Goal: Check status: Check status

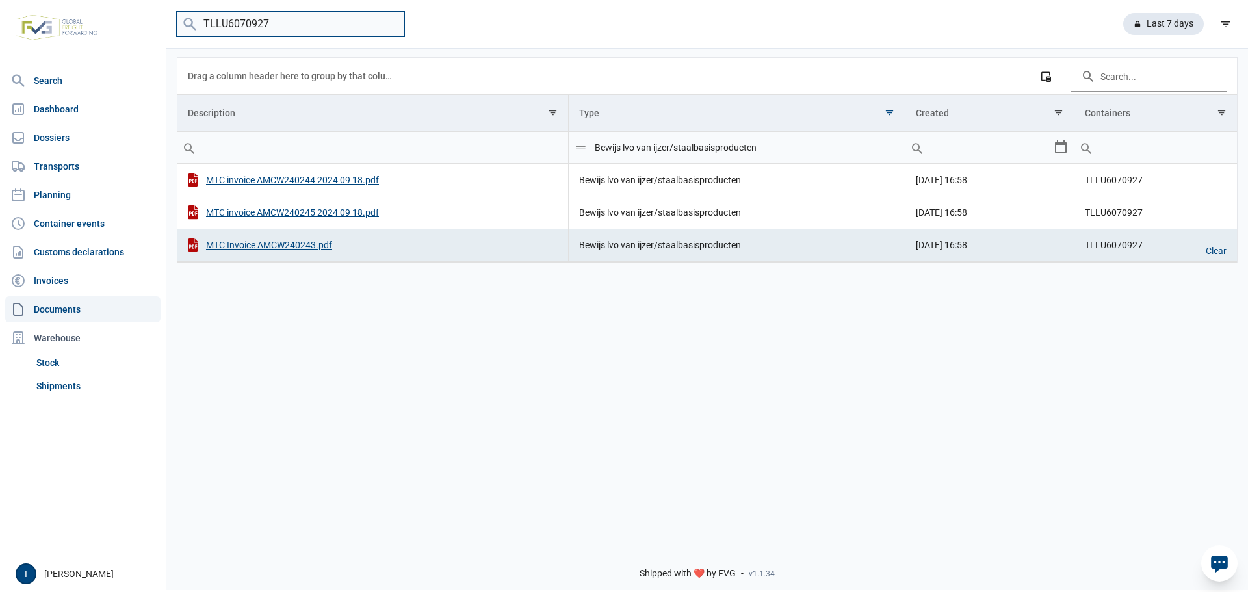
drag, startPoint x: 282, startPoint y: 21, endPoint x: 198, endPoint y: 22, distance: 83.8
click at [198, 22] on input "TLLU6070927" at bounding box center [290, 24] width 227 height 25
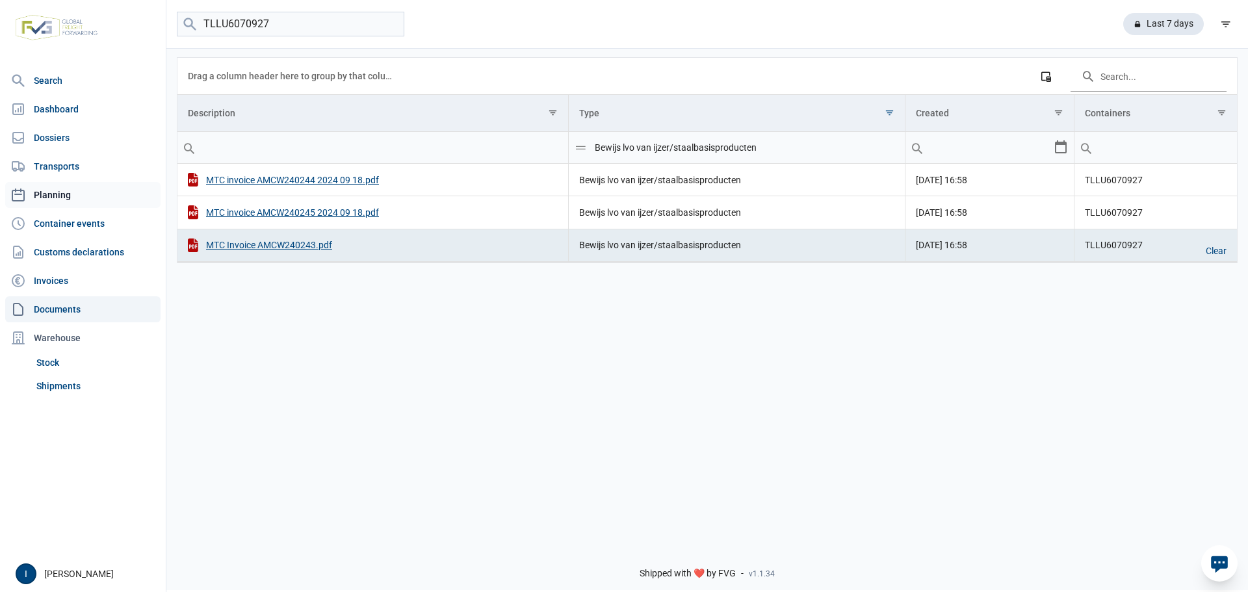
click at [55, 196] on link "Planning" at bounding box center [82, 195] width 155 height 26
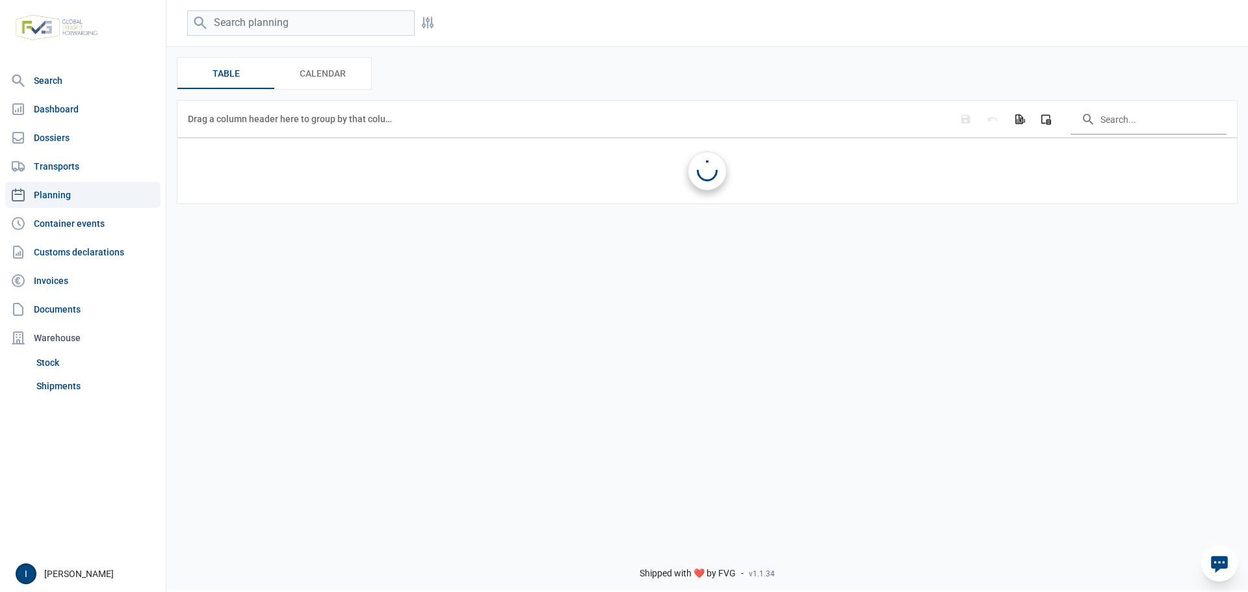
click at [234, 25] on input "search" at bounding box center [300, 22] width 227 height 25
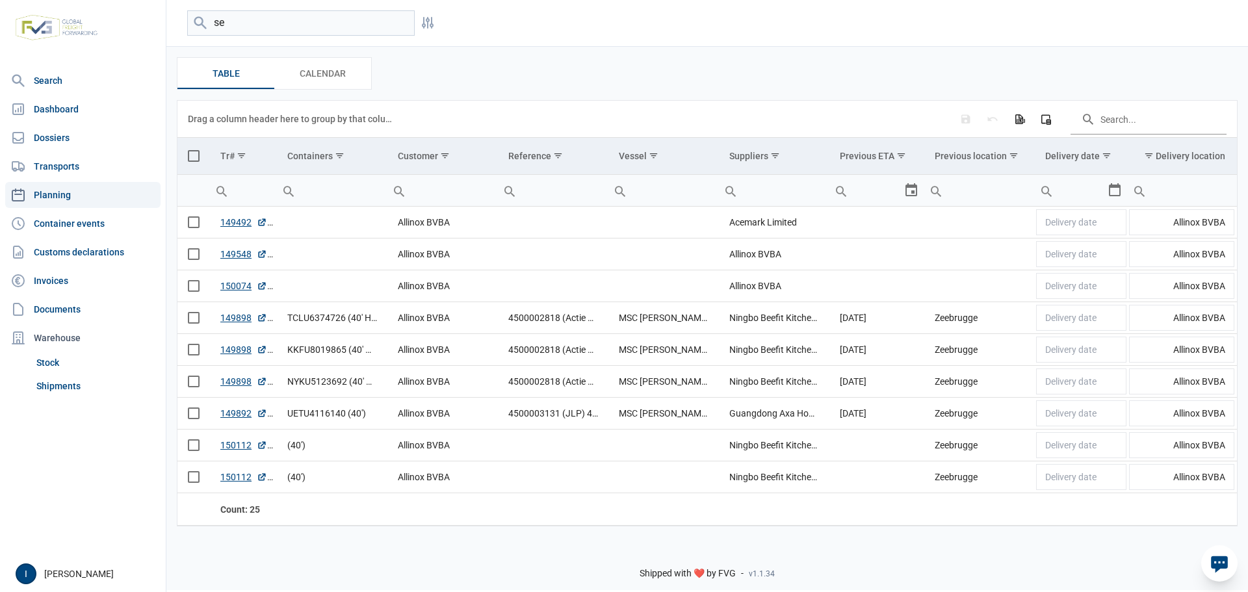
type input "s"
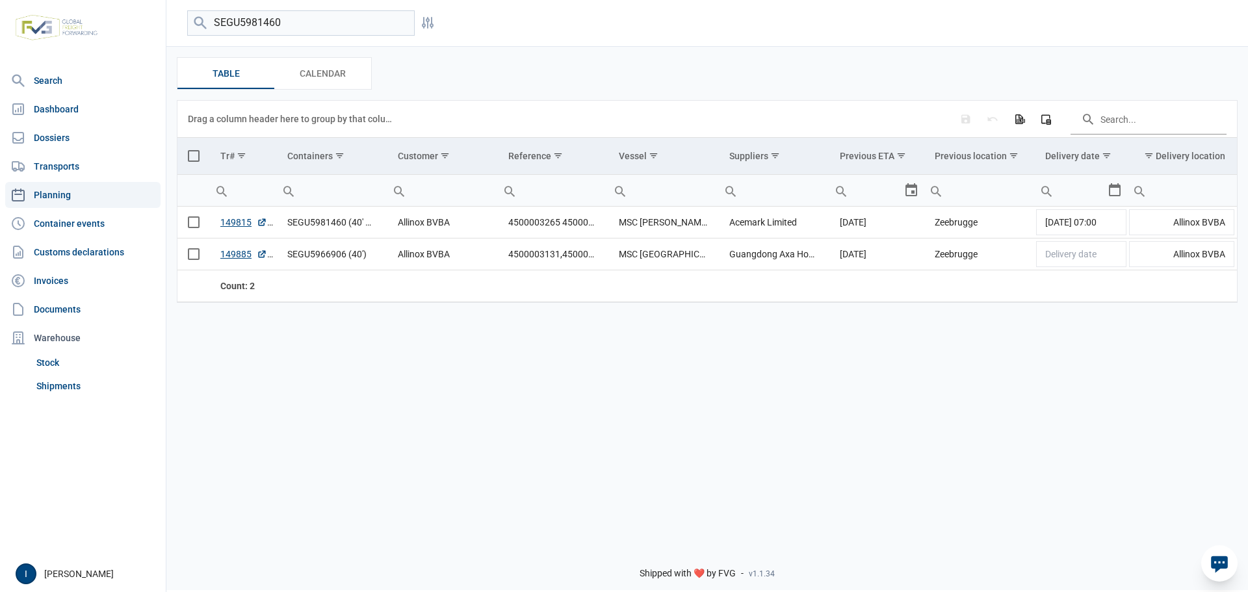
type input "SEGU5981460"
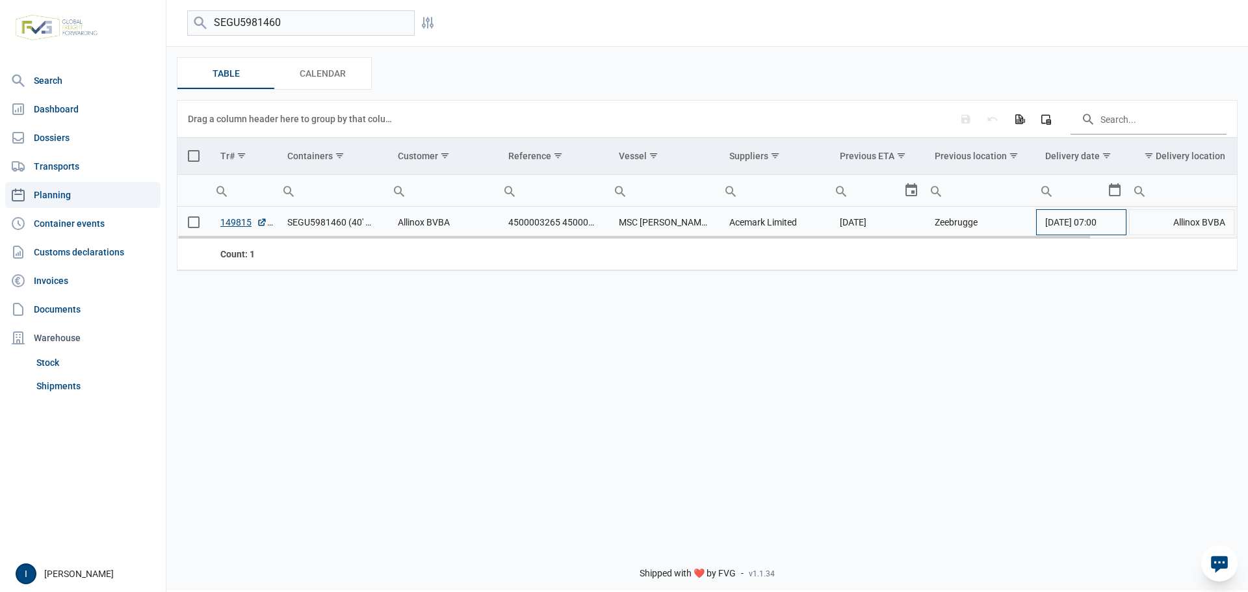
click at [1096, 227] on span "[DATE] 07:00" at bounding box center [1070, 222] width 51 height 10
click at [1114, 225] on div "Select" at bounding box center [1120, 222] width 16 height 31
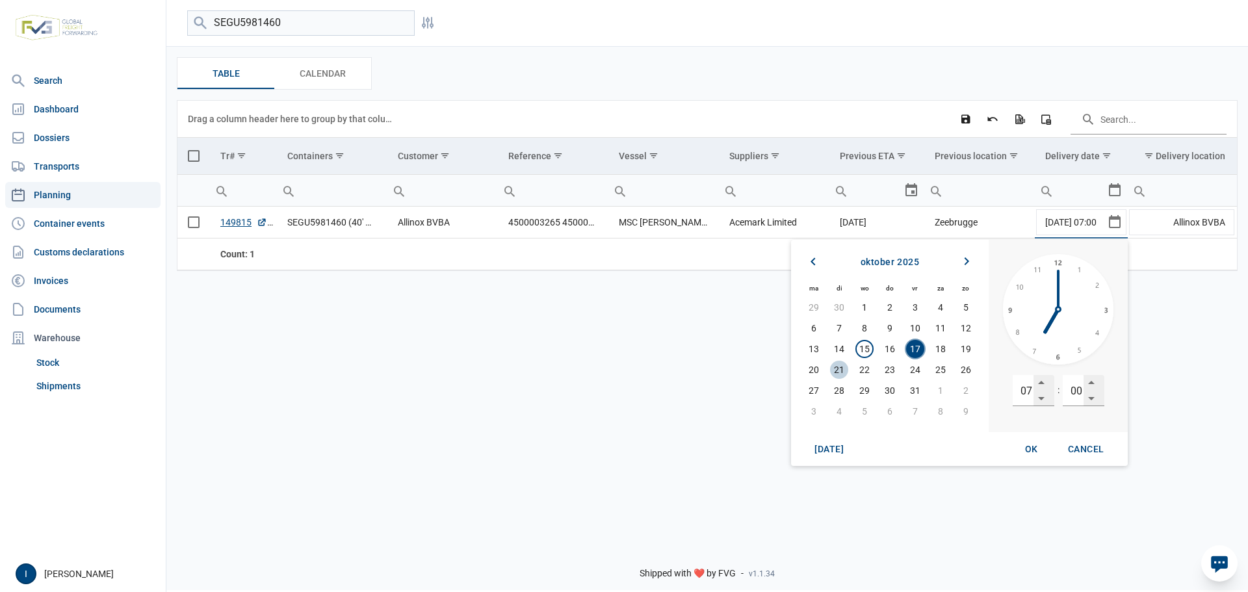
click at [838, 373] on span "21" at bounding box center [839, 370] width 18 height 18
click at [1025, 452] on span "OK" at bounding box center [1031, 449] width 13 height 10
type input "[DATE] 07:00"
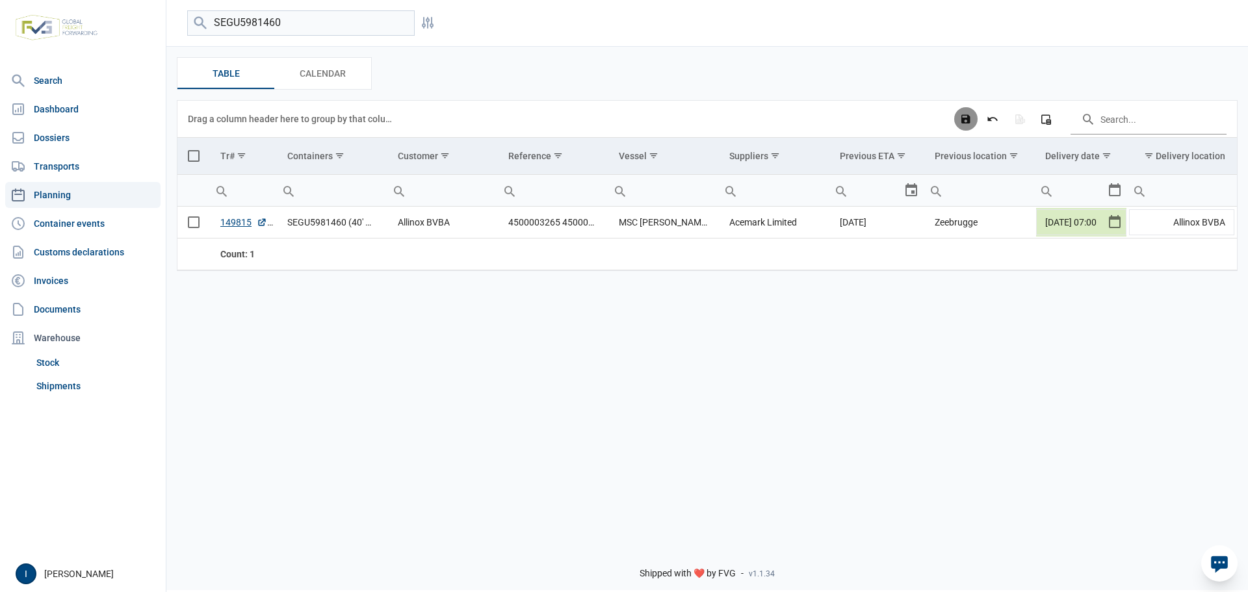
scroll to position [0, 0]
click at [963, 124] on icon "Save changes" at bounding box center [966, 119] width 12 height 12
